Goal: Navigation & Orientation: Understand site structure

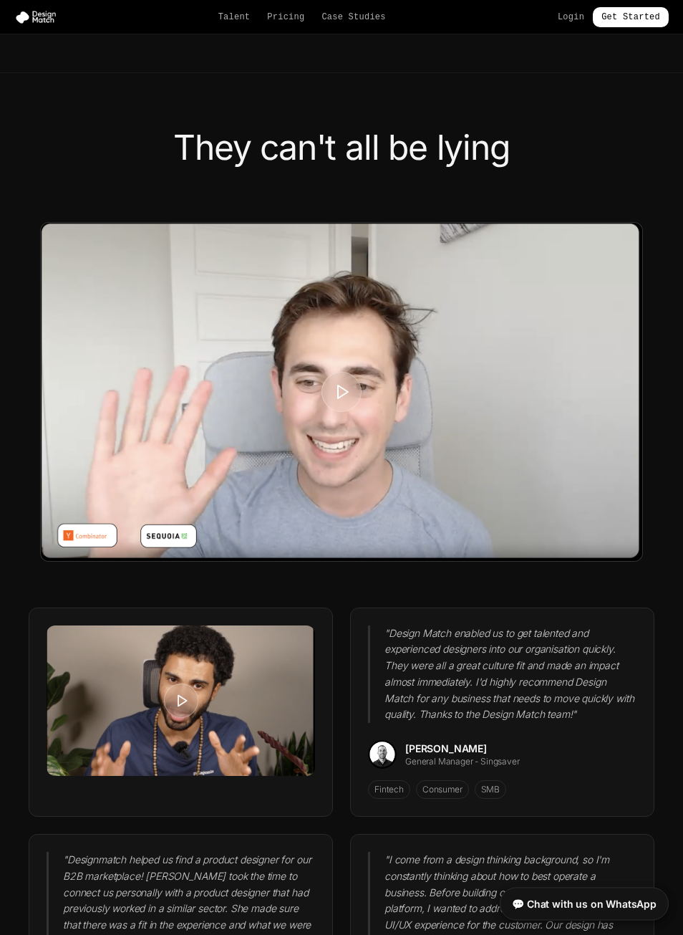
scroll to position [3283, 0]
click at [218, 21] on link "Talent" at bounding box center [234, 16] width 32 height 11
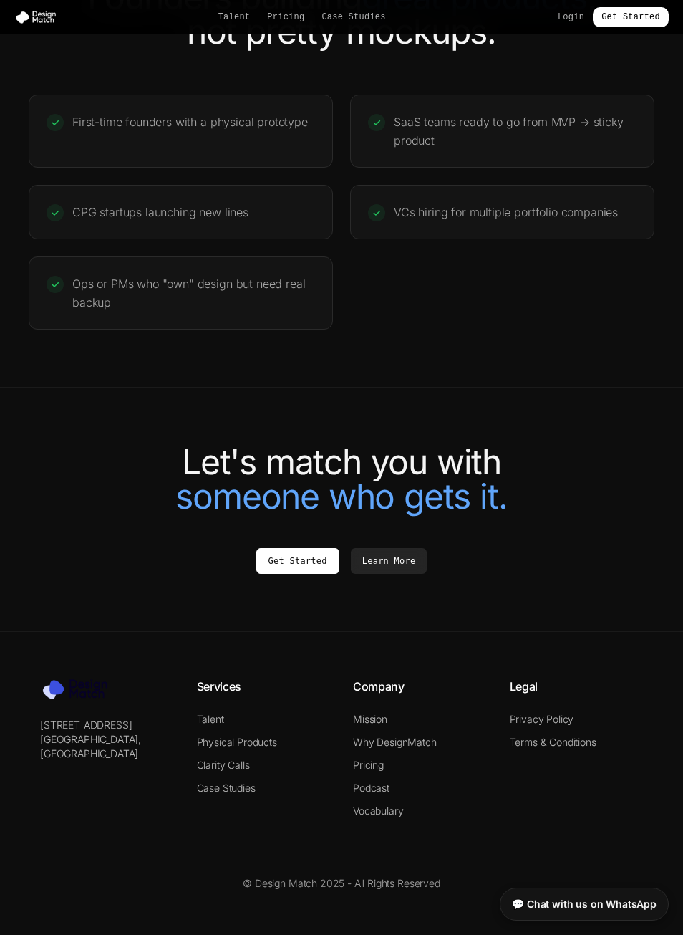
click at [297, 21] on link "Pricing" at bounding box center [285, 16] width 37 height 11
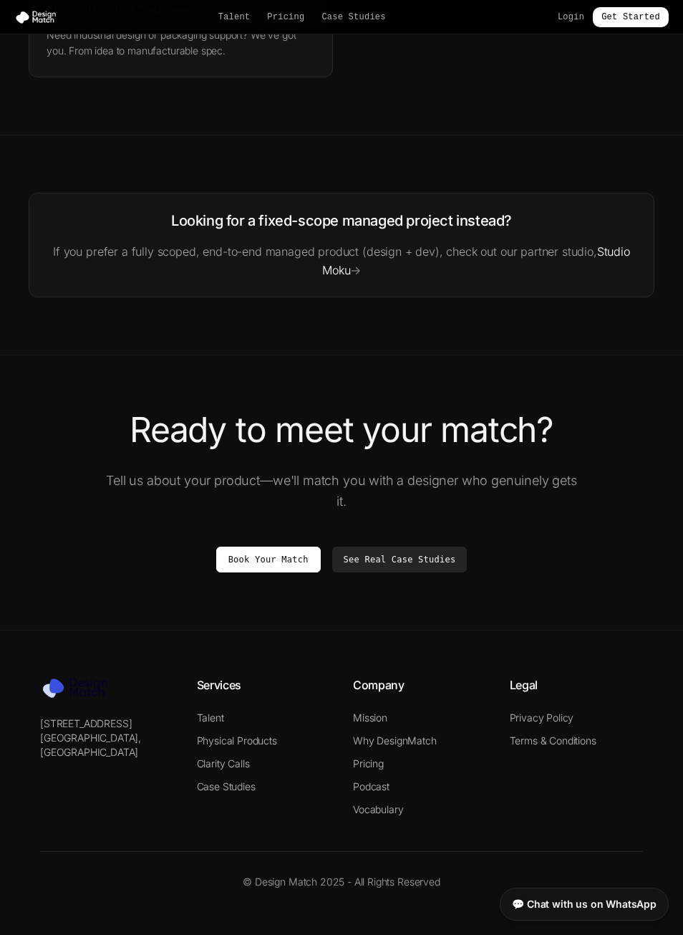
click at [359, 21] on link "Case Studies" at bounding box center [354, 16] width 64 height 11
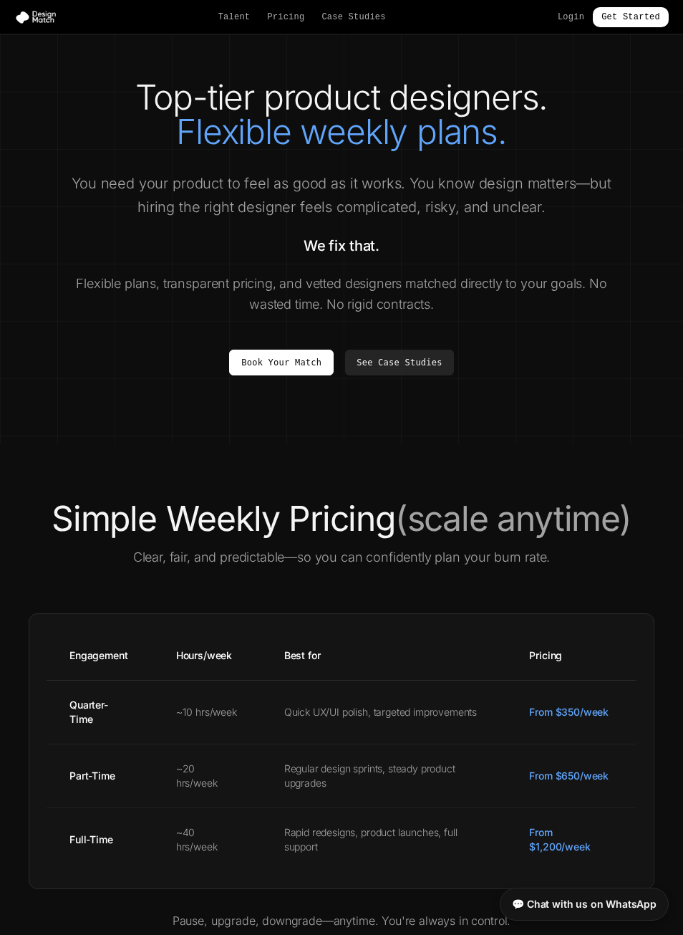
scroll to position [2342, 0]
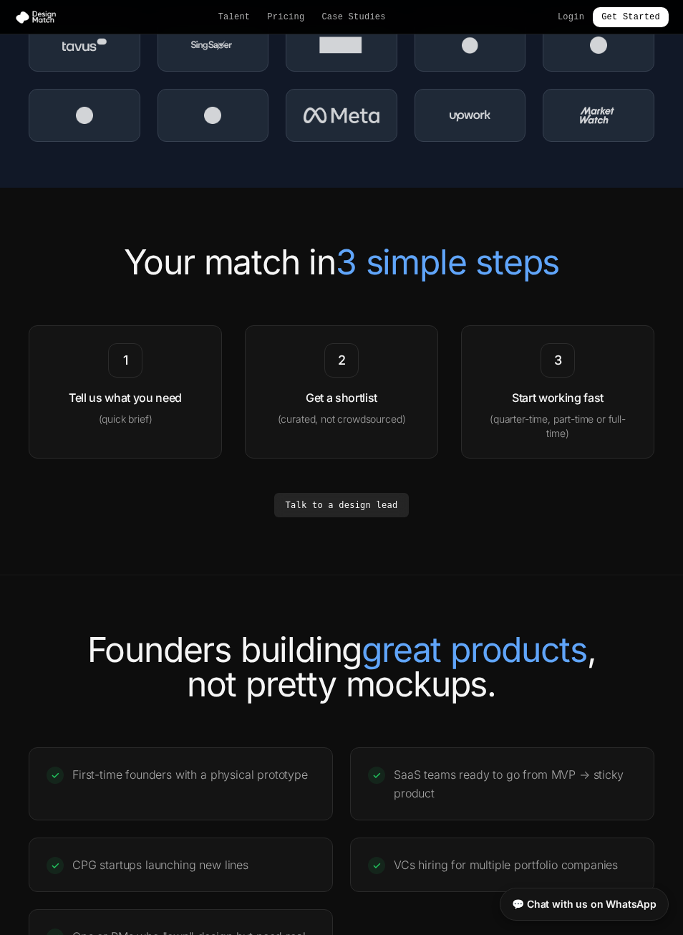
scroll to position [2994, 0]
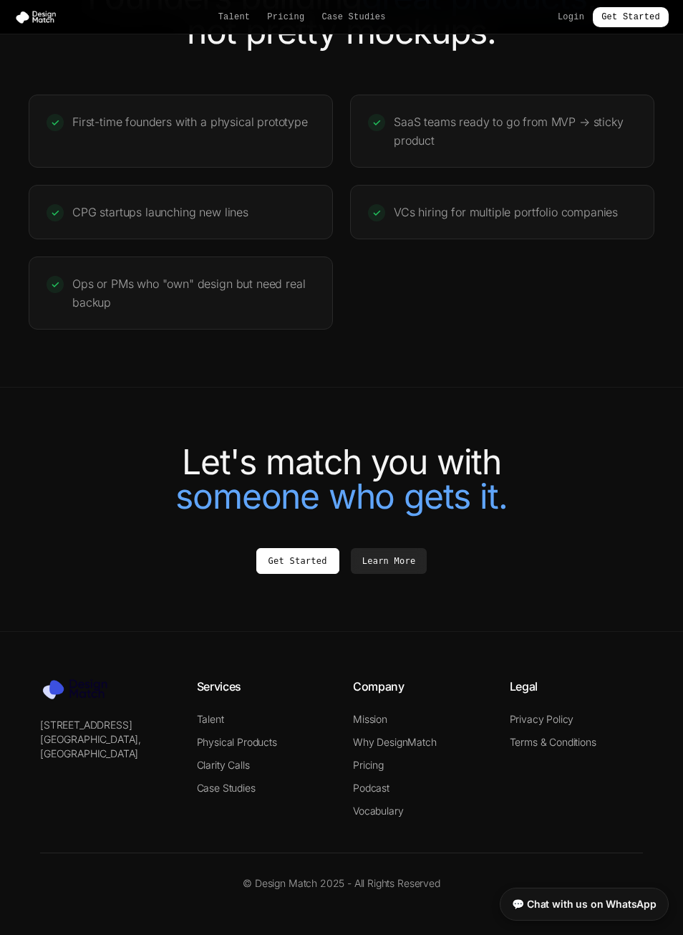
scroll to position [3283, 0]
